Goal: Task Accomplishment & Management: Use online tool/utility

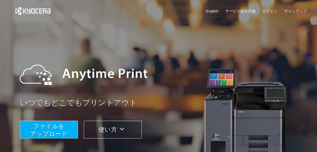
click at [59, 128] on span "ファイルを ​​アップロード" at bounding box center [49, 130] width 38 height 14
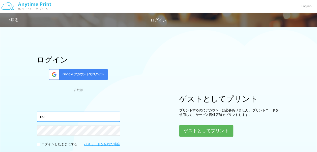
type input "n"
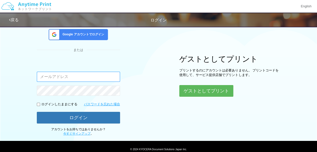
scroll to position [50, 0]
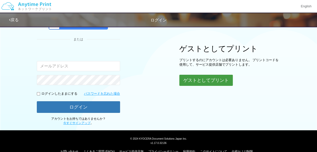
click at [201, 76] on button "ゲストとしてプリント" at bounding box center [207, 80] width 54 height 11
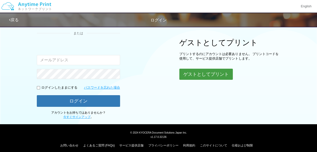
scroll to position [59, 0]
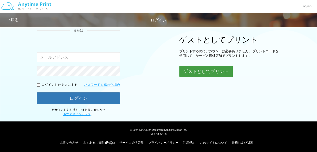
click at [188, 73] on button "ゲストとしてプリント" at bounding box center [207, 71] width 54 height 11
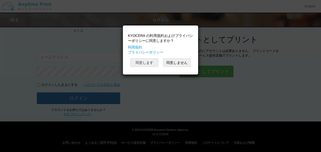
click at [146, 62] on button "同意します" at bounding box center [145, 62] width 28 height 9
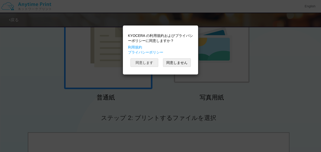
click at [138, 63] on button "同意します" at bounding box center [145, 62] width 28 height 9
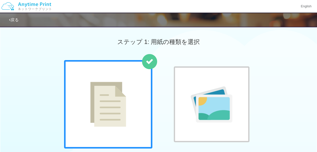
click at [206, 90] on img at bounding box center [212, 104] width 42 height 36
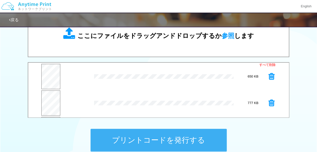
drag, startPoint x: 286, startPoint y: 78, endPoint x: 302, endPoint y: 65, distance: 20.8
click at [302, 65] on div "0.6 MB IMG_0119.jpg Check Error 0.8 MB IMG_0133.jpg Check Error 0.5 MB IMG_0135…" at bounding box center [158, 62] width 317 height 103
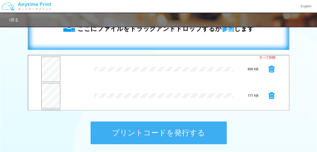
scroll to position [232, 0]
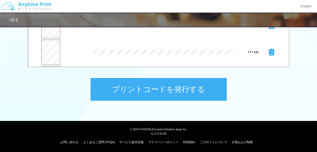
click at [174, 90] on button "プリントコードを発行する" at bounding box center [159, 89] width 136 height 23
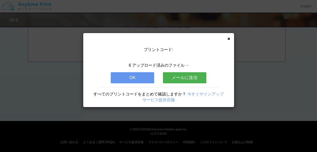
scroll to position [0, 0]
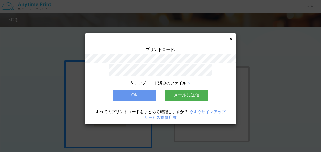
click at [140, 94] on button "OK" at bounding box center [134, 95] width 43 height 11
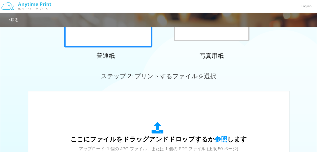
scroll to position [227, 0]
